Goal: Task Accomplishment & Management: Manage account settings

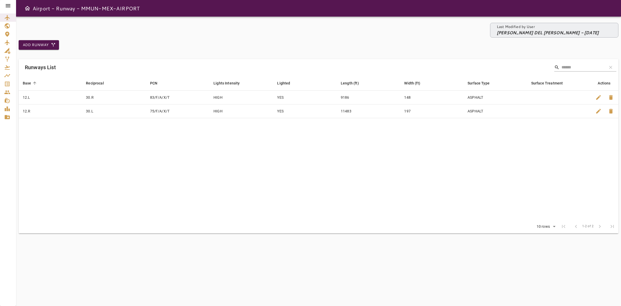
click at [10, 3] on icon at bounding box center [8, 6] width 6 height 6
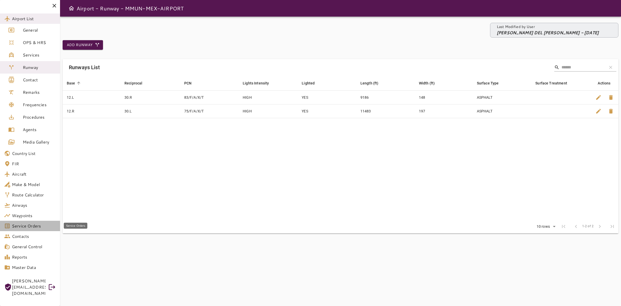
click at [29, 227] on span "Service Orders" at bounding box center [34, 225] width 44 height 6
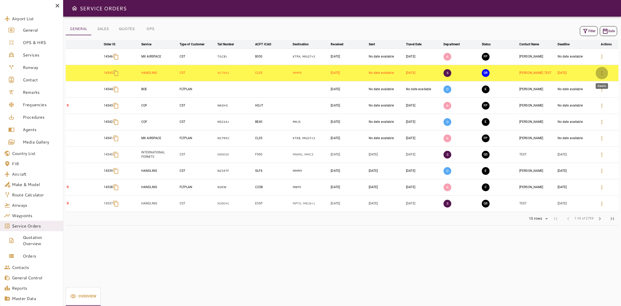
click at [597, 73] on button "button" at bounding box center [602, 73] width 12 height 12
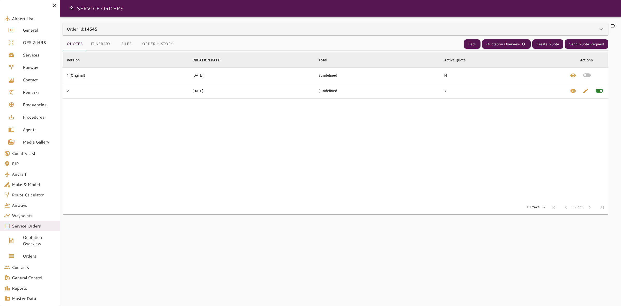
click at [109, 43] on button "Itinerary" at bounding box center [101, 44] width 28 height 12
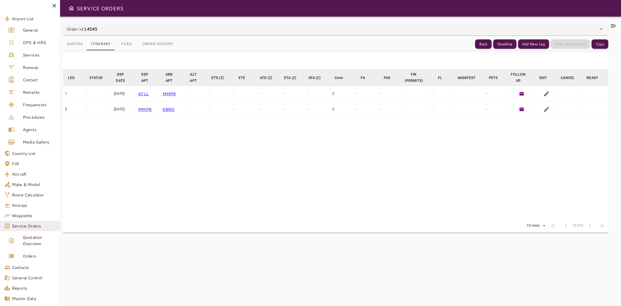
click at [548, 91] on icon at bounding box center [546, 94] width 6 height 6
